Goal: Task Accomplishment & Management: Complete application form

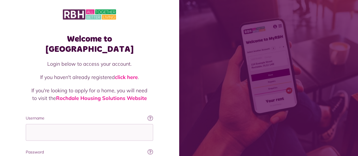
type input "**********"
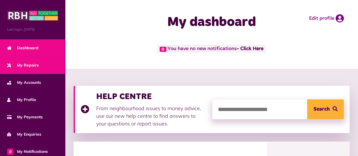
click at [28, 71] on link "My Repairs" at bounding box center [32, 65] width 65 height 17
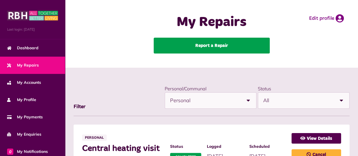
click at [179, 50] on link "Report a Repair" at bounding box center [212, 46] width 116 height 16
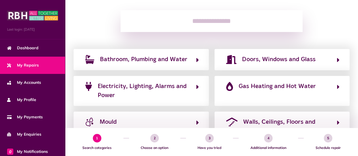
scroll to position [57, 0]
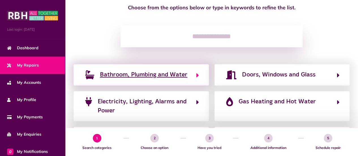
click at [128, 78] on span "Bathroom, Plumbing and Water" at bounding box center [143, 74] width 87 height 9
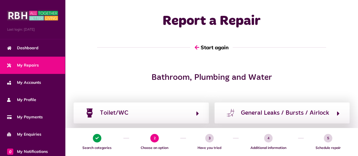
scroll to position [0, 0]
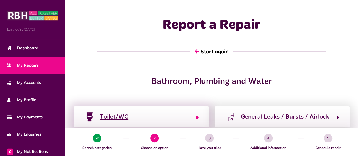
click at [116, 115] on div "Toilet/WC" at bounding box center [114, 116] width 29 height 9
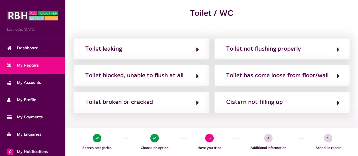
scroll to position [79, 0]
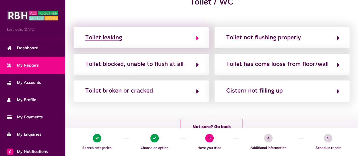
click at [123, 42] on button "Toilet leaking" at bounding box center [140, 38] width 115 height 10
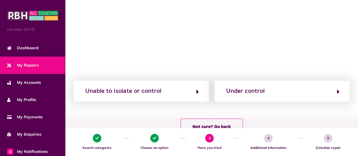
scroll to position [138, 0]
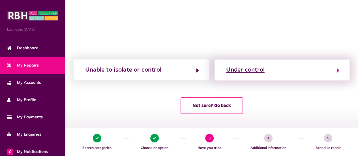
click at [259, 67] on div "Under control" at bounding box center [245, 69] width 38 height 9
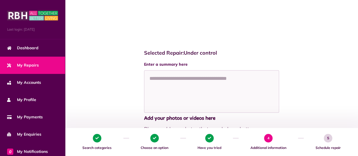
scroll to position [158, 0]
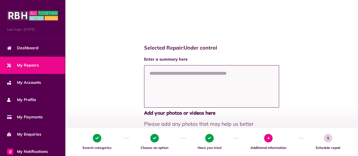
click at [160, 78] on textarea at bounding box center [211, 86] width 135 height 42
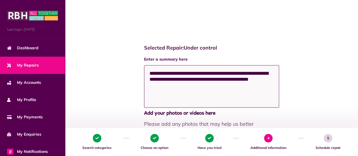
click at [192, 72] on textarea "**********" at bounding box center [211, 86] width 135 height 42
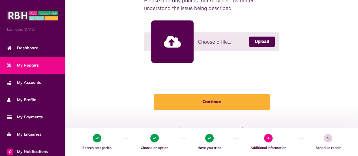
scroll to position [283, 0]
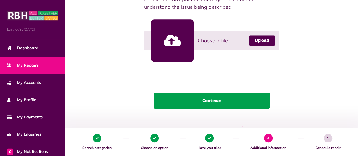
type textarea "**********"
click at [226, 100] on button "Continue" at bounding box center [212, 101] width 116 height 16
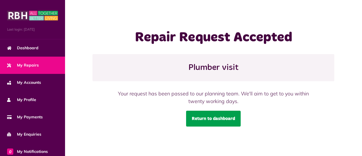
click at [220, 117] on link "Return to dashboard" at bounding box center [213, 119] width 55 height 16
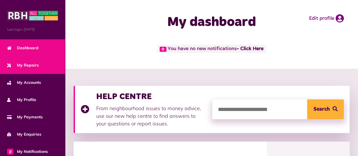
click at [38, 63] on link "My Repairs" at bounding box center [32, 65] width 65 height 17
